Goal: Information Seeking & Learning: Learn about a topic

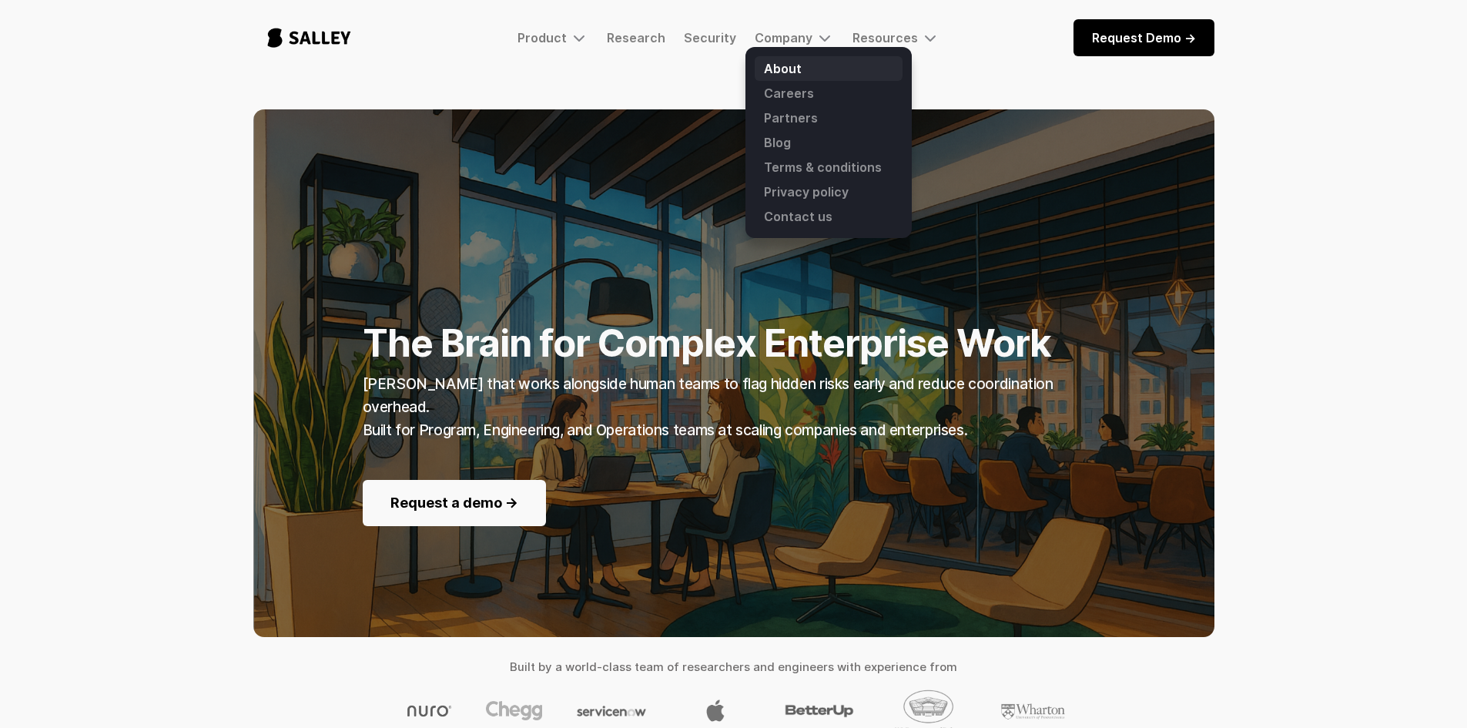
click at [793, 64] on link "About" at bounding box center [829, 68] width 148 height 25
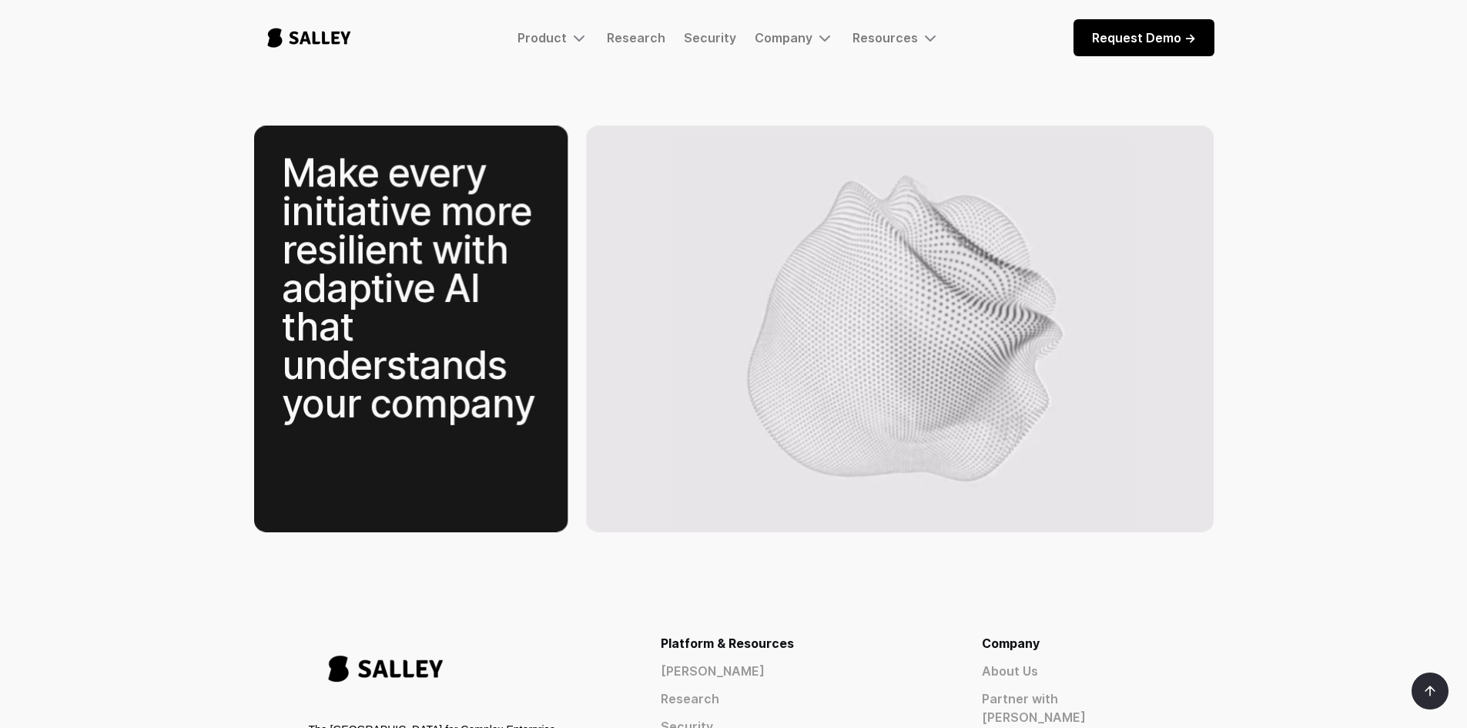
scroll to position [2305, 0]
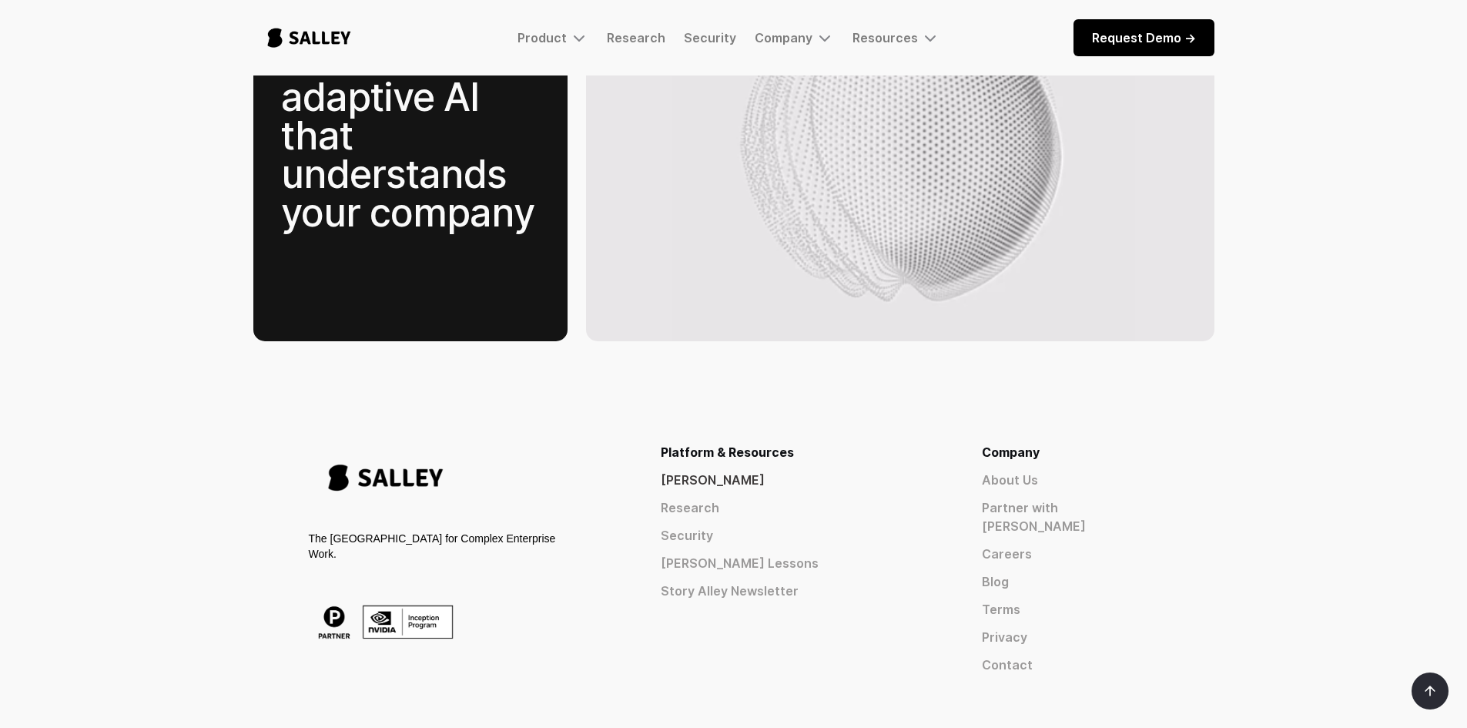
click at [864, 471] on link "[PERSON_NAME]" at bounding box center [794, 480] width 266 height 18
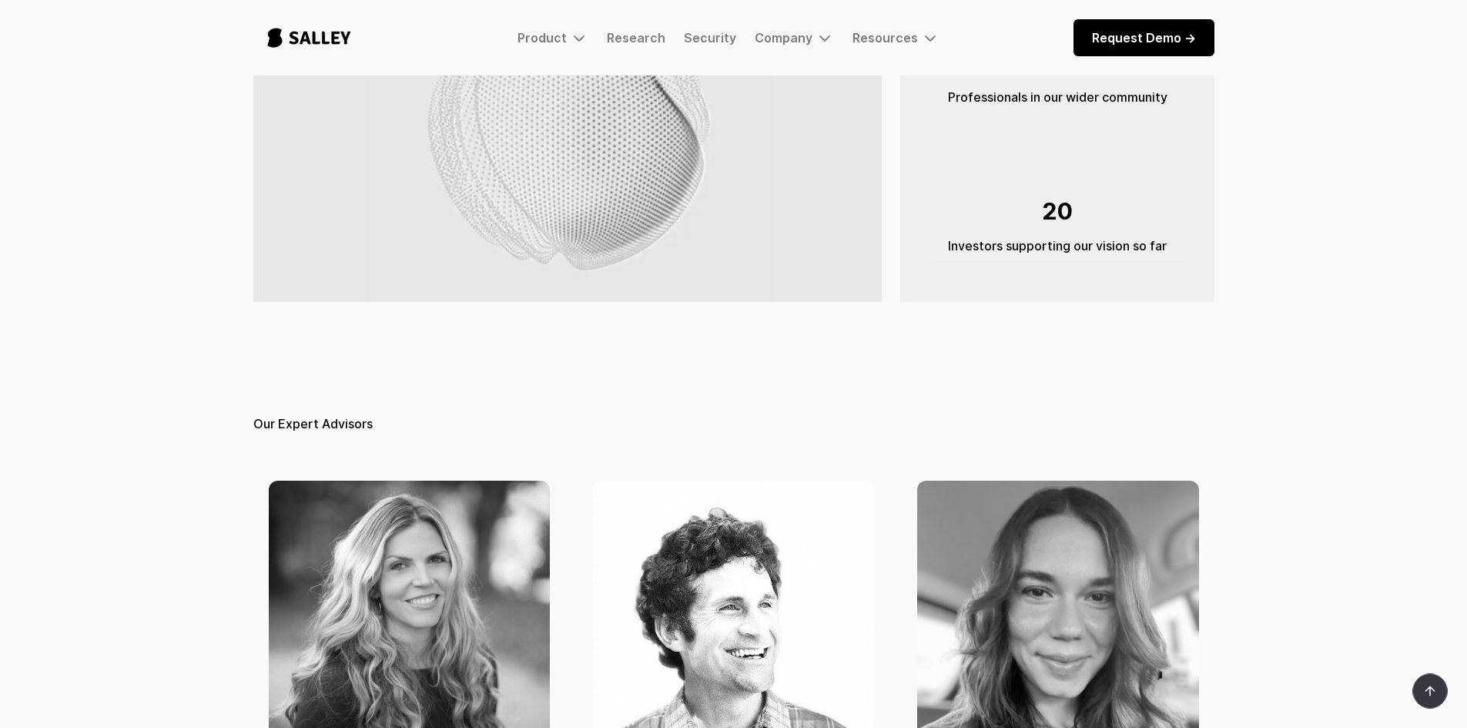
scroll to position [539, 0]
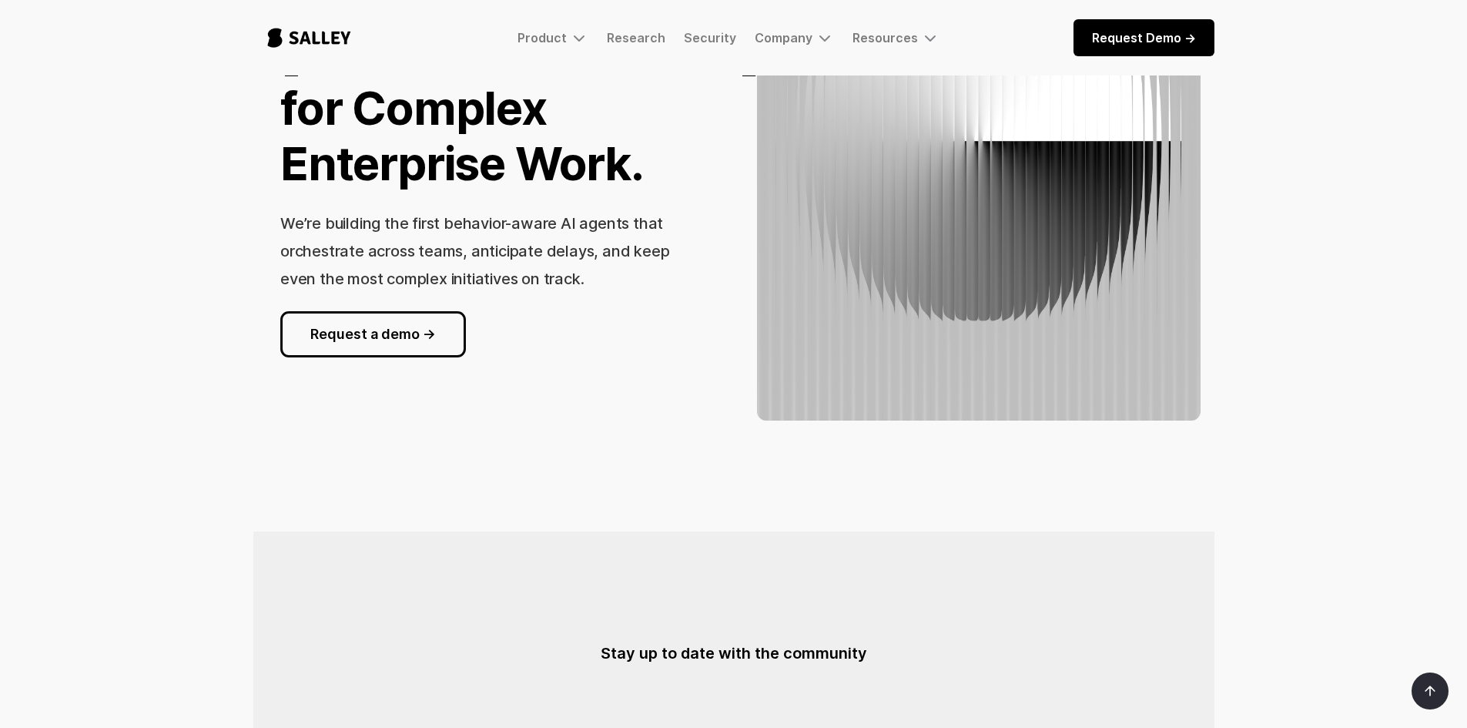
scroll to position [231, 0]
